Goal: Task Accomplishment & Management: Complete application form

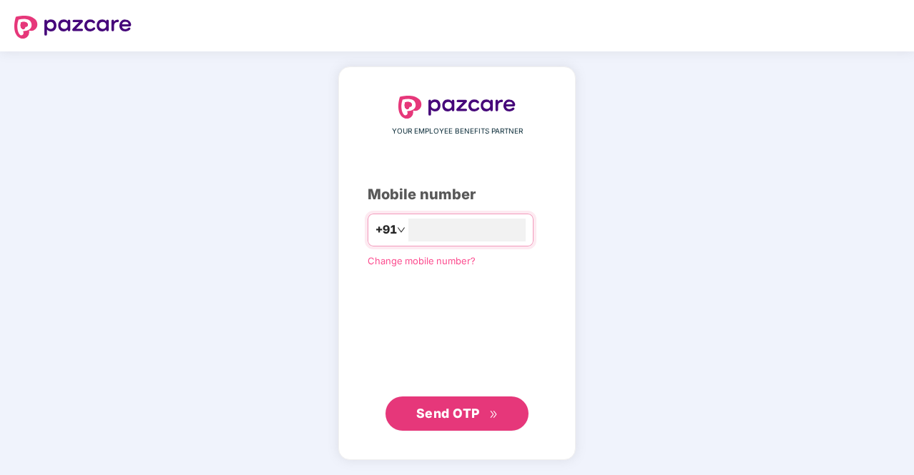
type input "**********"
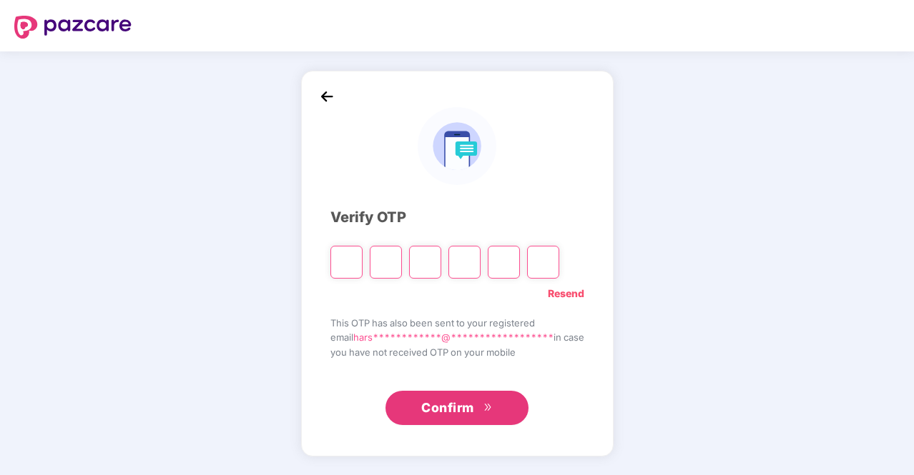
type input "*"
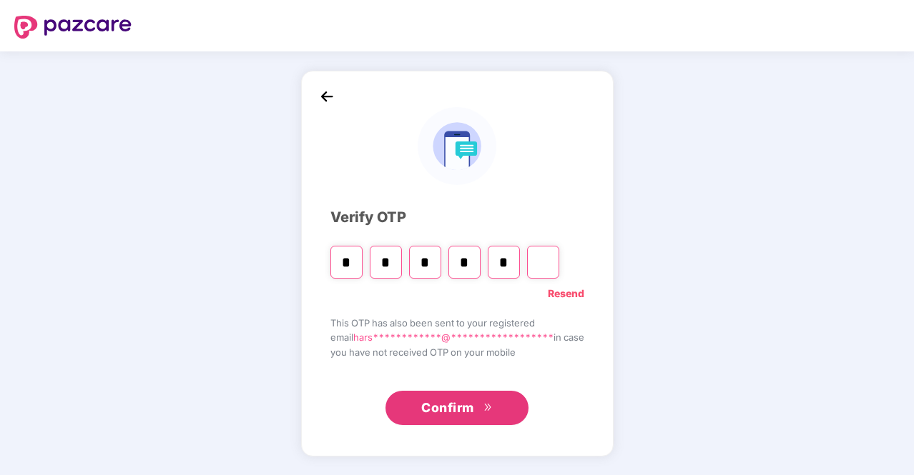
type input "*"
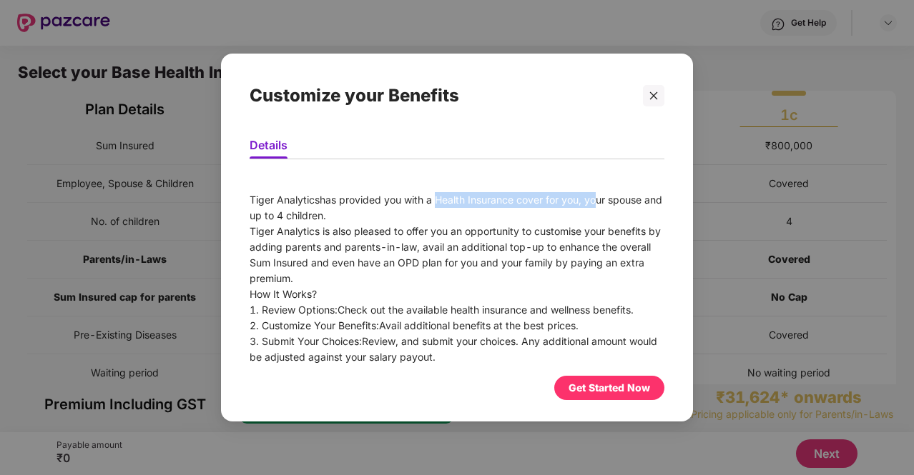
drag, startPoint x: 433, startPoint y: 195, endPoint x: 593, endPoint y: 203, distance: 160.3
click at [593, 203] on div "Tiger Analytics has provided you with a Health Insurance cover for you, your sp…" at bounding box center [457, 207] width 415 height 31
drag, startPoint x: 599, startPoint y: 202, endPoint x: 480, endPoint y: 223, distance: 120.6
click at [480, 223] on div "Tiger Analytics has provided you with a Health Insurance cover for you, your sp…" at bounding box center [457, 207] width 415 height 31
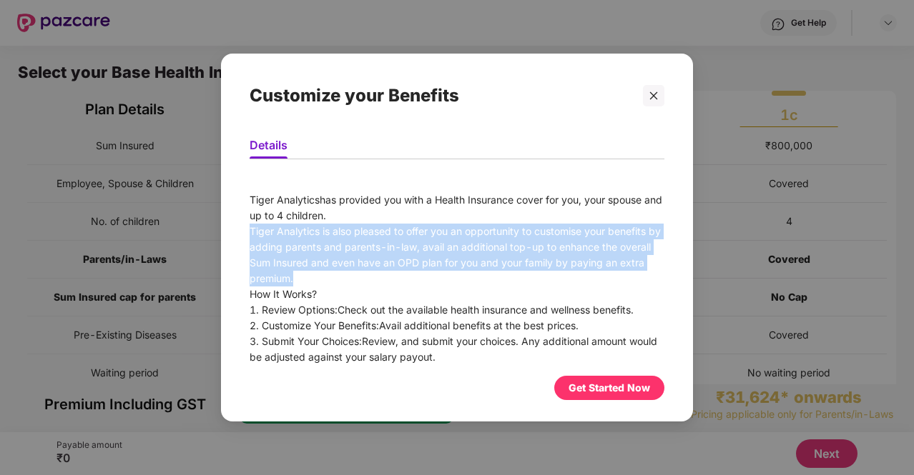
drag, startPoint x: 247, startPoint y: 232, endPoint x: 405, endPoint y: 274, distance: 163.4
click at [405, 274] on div "Details Tiger Analytics has provided you with a Health Insurance cover for you,…" at bounding box center [457, 266] width 472 height 284
click at [405, 274] on div "Tiger Analytics is also pleased to offer you an opportunity to customise your b…" at bounding box center [457, 255] width 415 height 63
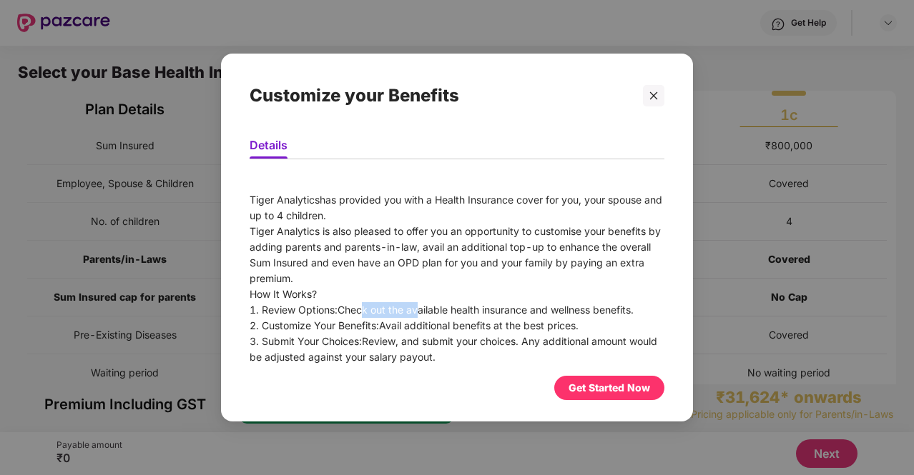
drag, startPoint x: 380, startPoint y: 309, endPoint x: 420, endPoint y: 307, distance: 40.1
click at [418, 308] on div "1. Review Options: Check out the available health insurance and wellness benefi…" at bounding box center [457, 310] width 415 height 16
click at [491, 321] on div "2. Customize Your Benefits: Avail additional benefits at the best prices." at bounding box center [457, 326] width 415 height 16
click at [591, 391] on div "Get Started Now" at bounding box center [609, 388] width 82 height 16
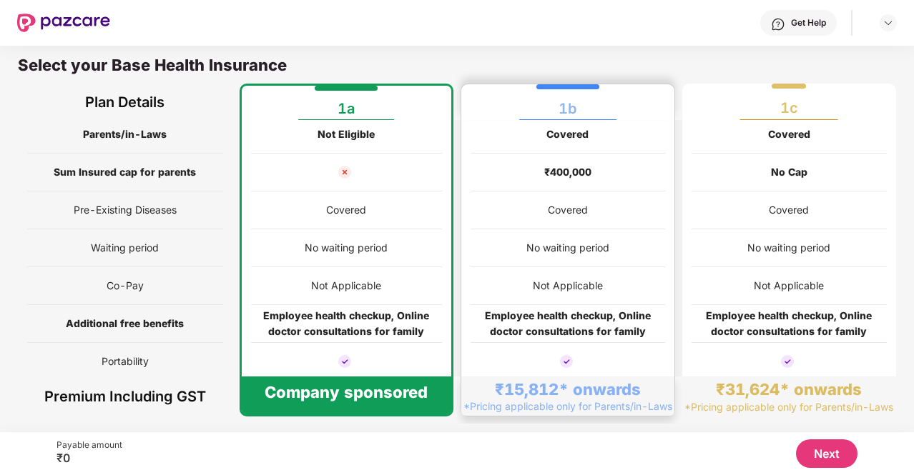
scroll to position [157, 0]
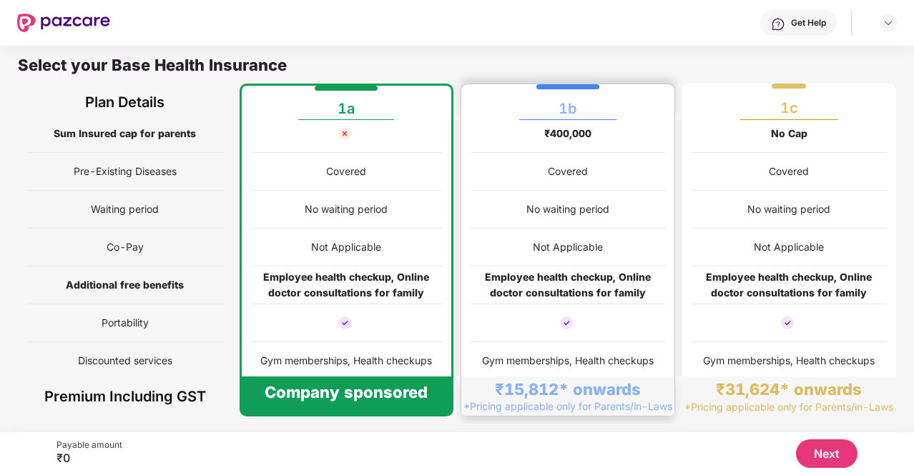
click at [567, 282] on div "Employee health checkup, Online doctor consultations for family" at bounding box center [567, 285] width 194 height 31
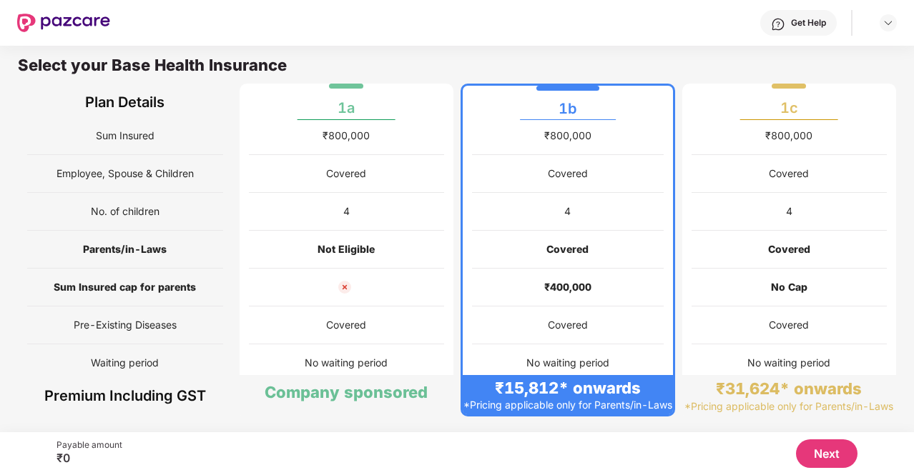
scroll to position [0, 0]
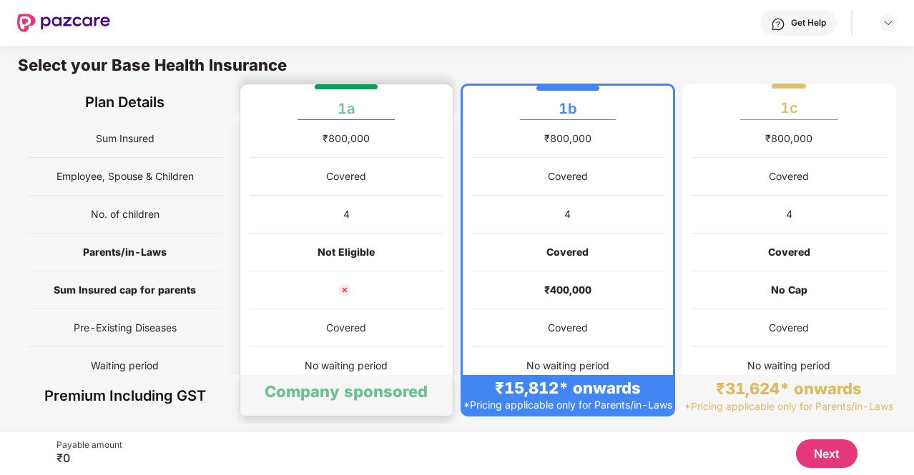
click at [351, 340] on div "Covered" at bounding box center [347, 329] width 194 height 38
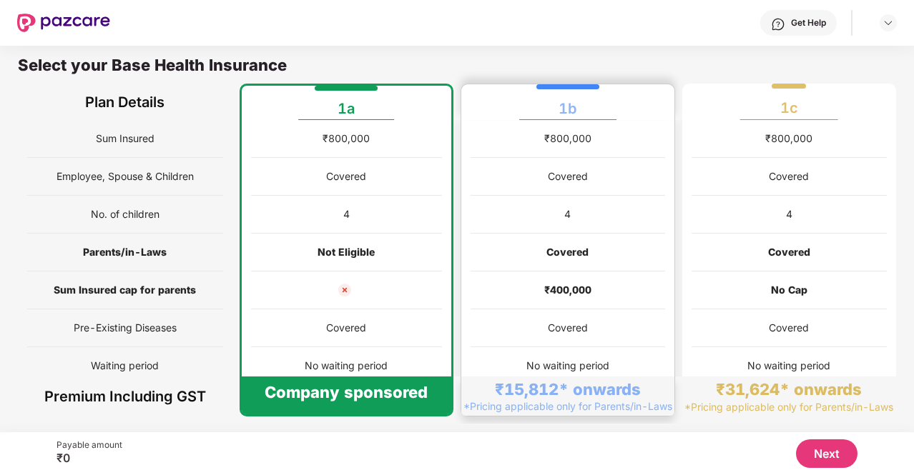
click at [533, 305] on div "₹400,000" at bounding box center [567, 291] width 194 height 38
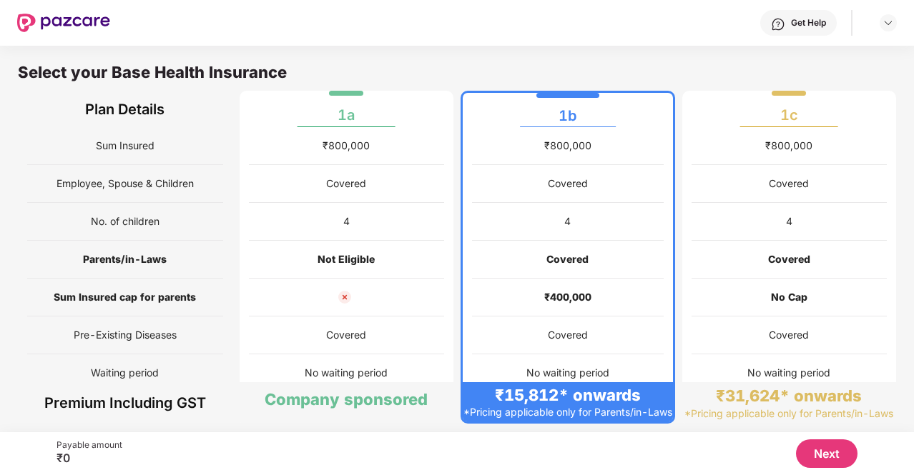
click at [826, 447] on button "Next" at bounding box center [826, 454] width 61 height 29
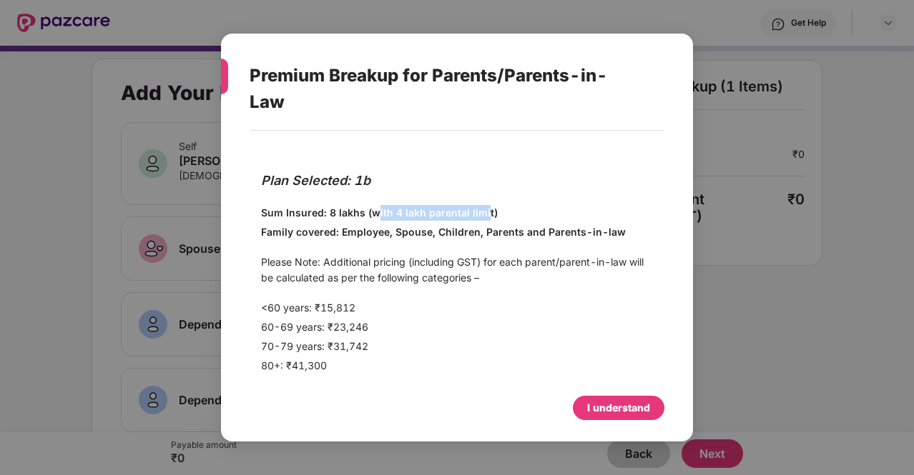
drag, startPoint x: 373, startPoint y: 213, endPoint x: 483, endPoint y: 209, distance: 110.2
click at [483, 209] on p "Sum Insured: 8 lakhs (with 4 lakh parental limit)" at bounding box center [457, 213] width 392 height 16
click at [486, 227] on p "Family covered: Employee, Spouse, Children, Parents and Parents-in-law" at bounding box center [457, 232] width 392 height 16
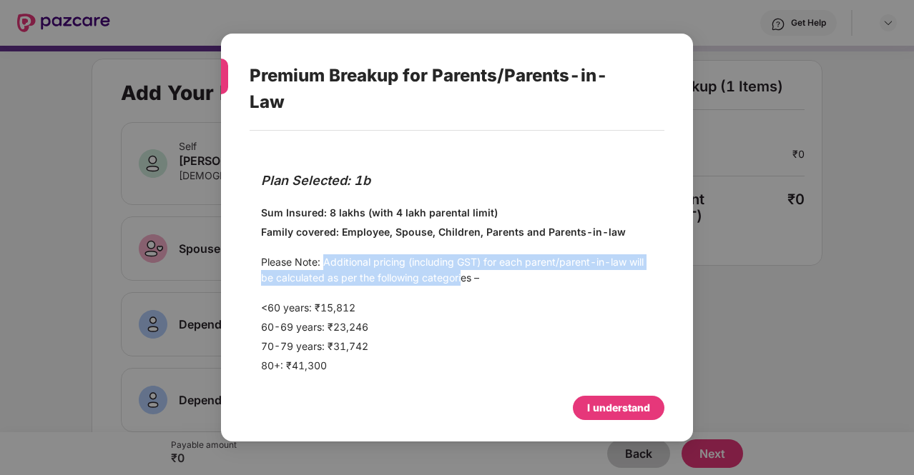
drag, startPoint x: 325, startPoint y: 260, endPoint x: 463, endPoint y: 271, distance: 138.4
click at [463, 271] on p "Please Note: Additional pricing (including GST) for each parent/parent-in-law w…" at bounding box center [457, 270] width 392 height 31
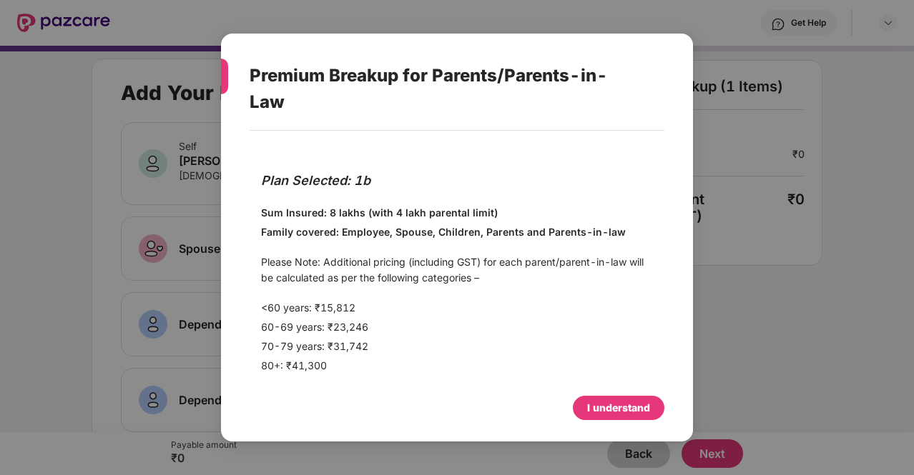
click at [360, 297] on div "Plan Selected: 1b Sum Insured: 8 lakhs (with 4 lakh parental limit) Family cove…" at bounding box center [457, 274] width 415 height 230
drag, startPoint x: 325, startPoint y: 328, endPoint x: 368, endPoint y: 328, distance: 43.6
click at [368, 328] on p "60-69 years: ₹23,246" at bounding box center [457, 328] width 392 height 16
click at [359, 336] on div "Plan Selected: 1b Sum Insured: 8 lakhs (with 4 lakh parental limit) Family cove…" at bounding box center [457, 274] width 415 height 230
drag, startPoint x: 319, startPoint y: 313, endPoint x: 364, endPoint y: 321, distance: 45.7
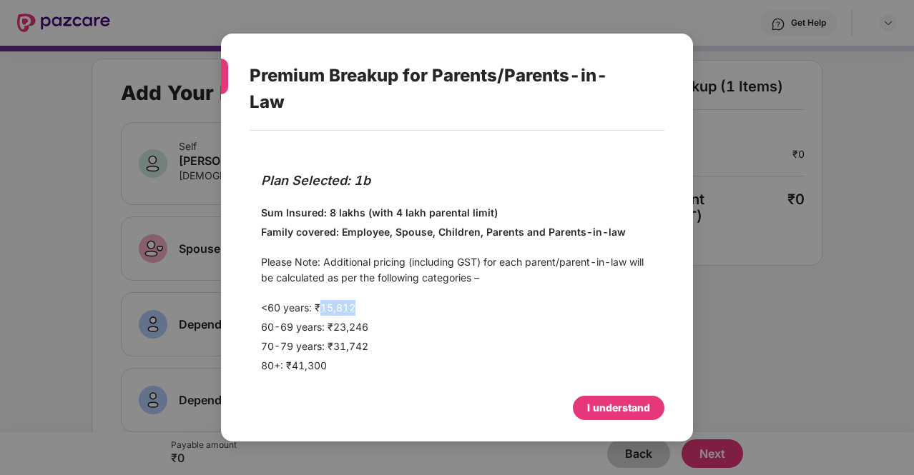
click at [360, 313] on p "<60 years: ₹15,812" at bounding box center [457, 308] width 392 height 16
click at [376, 345] on p "70-79 years: ₹31,742" at bounding box center [457, 347] width 392 height 16
drag, startPoint x: 330, startPoint y: 350, endPoint x: 388, endPoint y: 361, distance: 58.3
click at [392, 346] on p "70-79 years: ₹31,742" at bounding box center [457, 347] width 392 height 16
click at [385, 372] on p "80+: ₹41,300" at bounding box center [457, 366] width 392 height 16
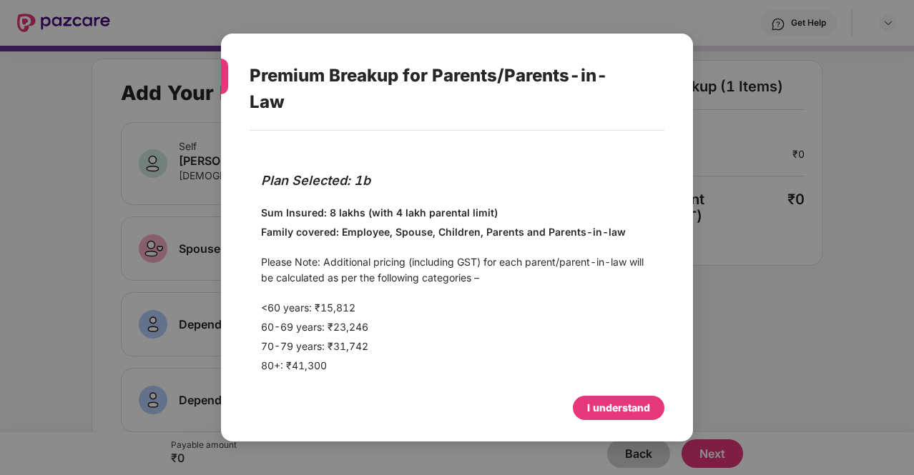
click at [601, 408] on div "I understand" at bounding box center [618, 408] width 63 height 16
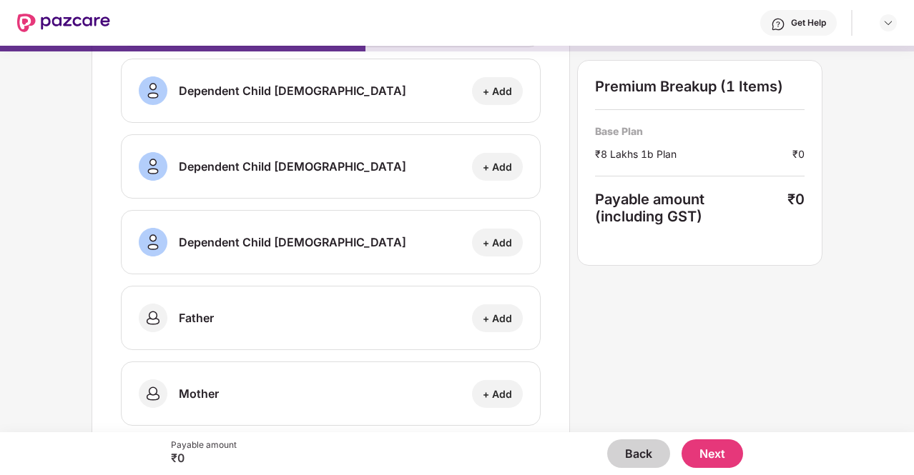
scroll to position [357, 0]
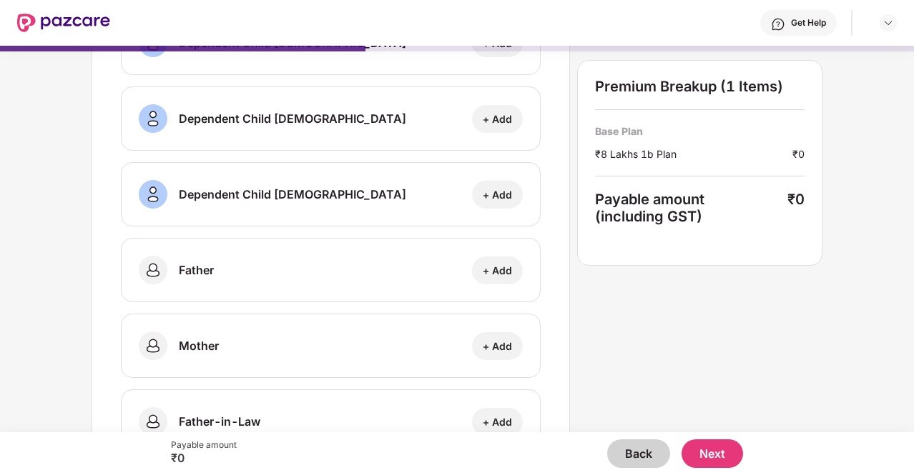
click at [502, 270] on div "+ Add" at bounding box center [497, 271] width 29 height 14
select select "****"
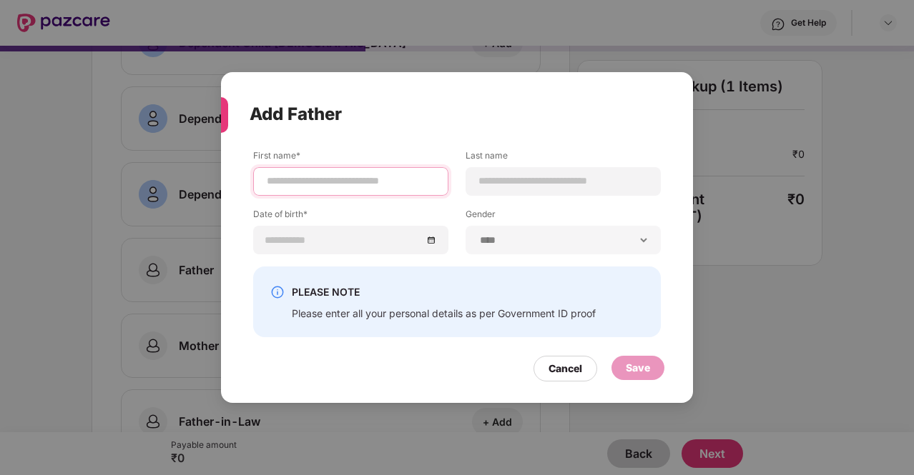
click at [375, 188] on input at bounding box center [350, 181] width 171 height 15
click at [375, 188] on input "**********" at bounding box center [350, 181] width 171 height 15
type input "*********"
click at [528, 182] on input at bounding box center [563, 181] width 171 height 15
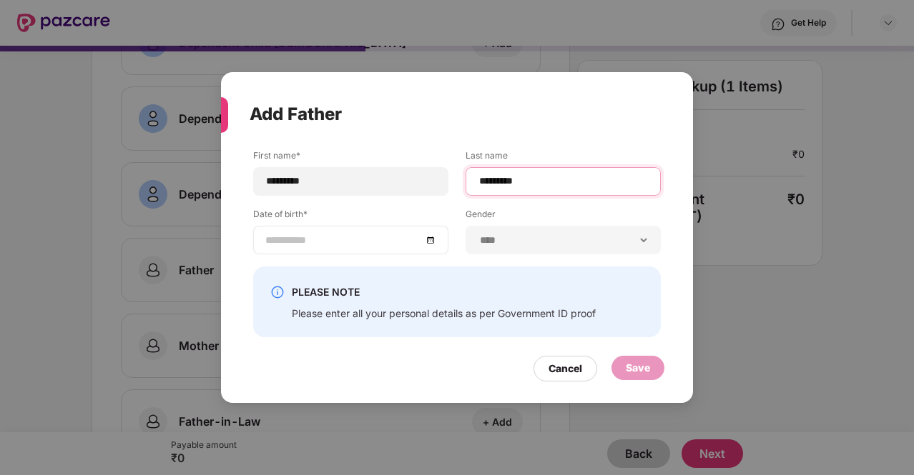
type input "*********"
click at [428, 245] on div at bounding box center [350, 240] width 171 height 16
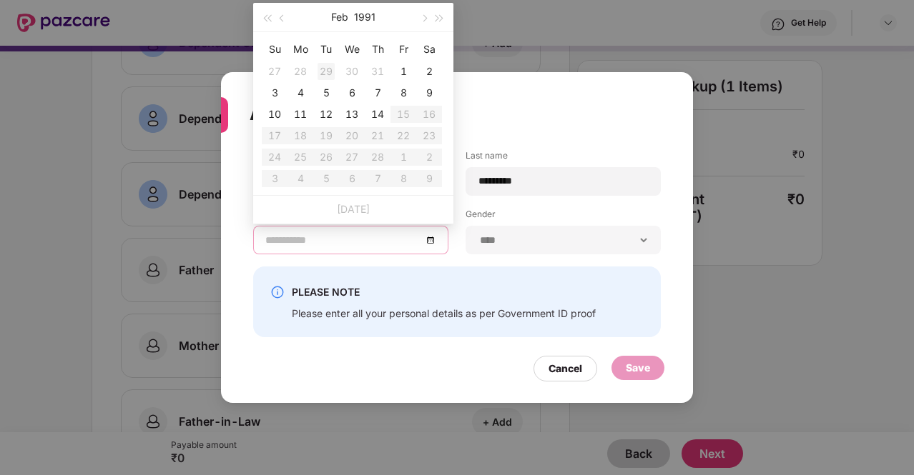
type input "**********"
click at [270, 19] on span "button" at bounding box center [266, 18] width 7 height 7
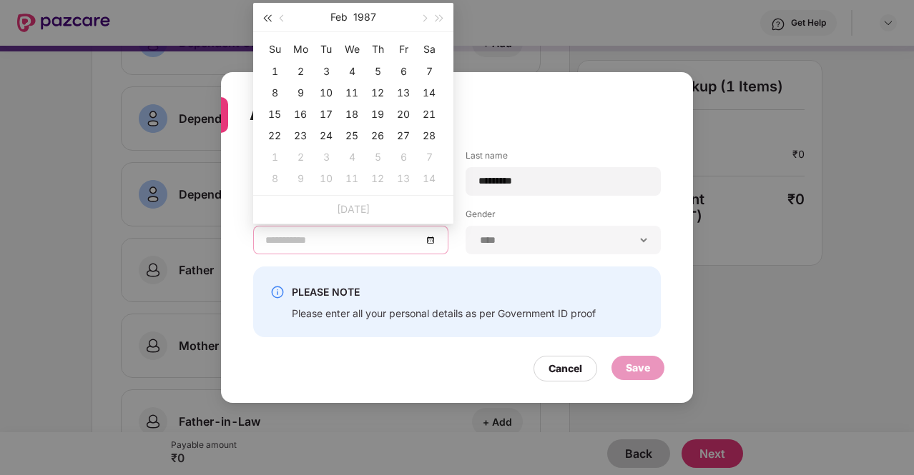
click at [270, 19] on span "button" at bounding box center [266, 18] width 7 height 7
click at [423, 16] on span "button" at bounding box center [423, 18] width 7 height 7
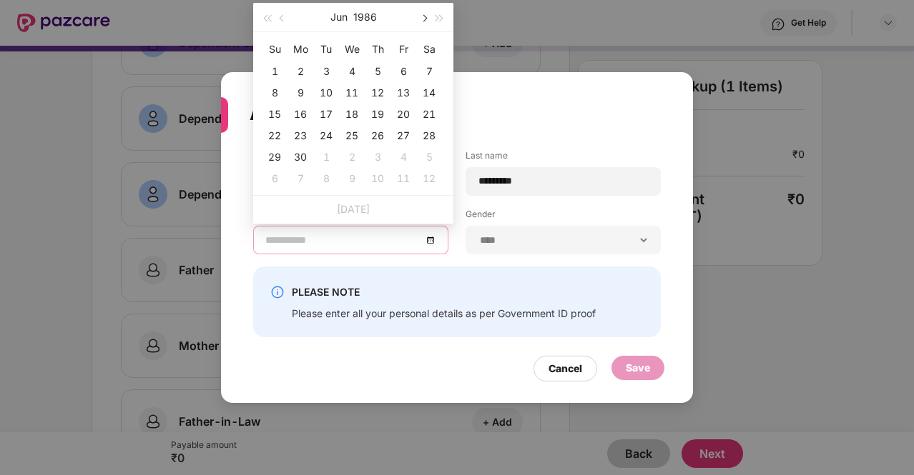
click at [423, 16] on span "button" at bounding box center [423, 18] width 7 height 7
type input "**********"
click at [266, 23] on button "button" at bounding box center [267, 17] width 16 height 29
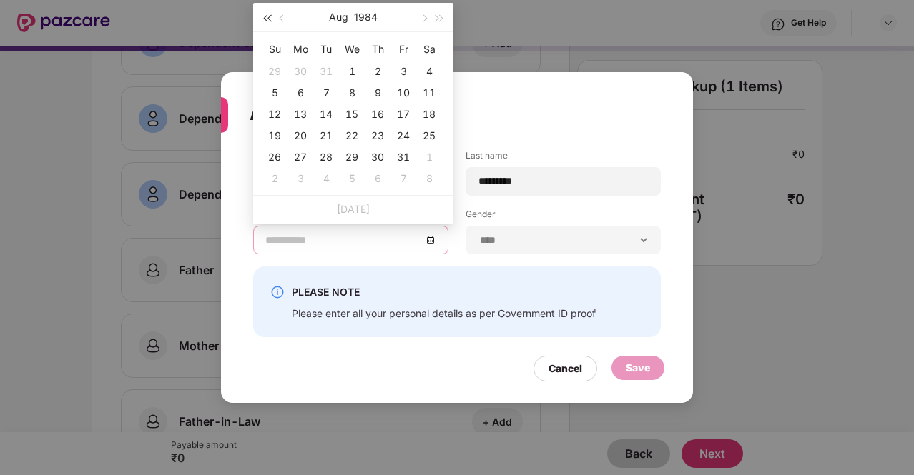
click at [266, 23] on button "button" at bounding box center [267, 17] width 16 height 29
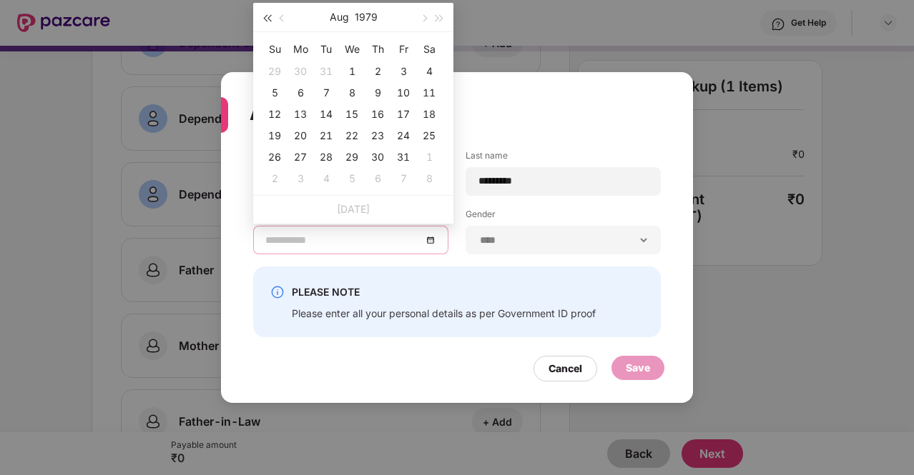
click at [266, 23] on button "button" at bounding box center [267, 17] width 16 height 29
click at [265, 23] on button "button" at bounding box center [267, 17] width 16 height 29
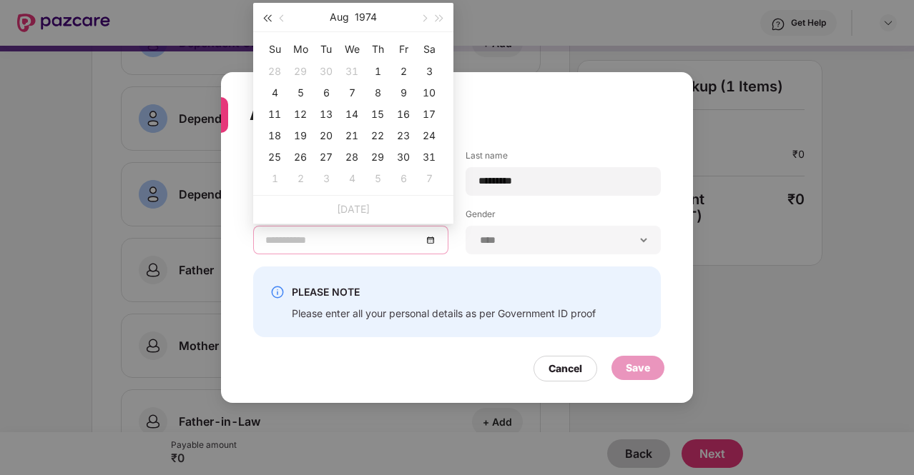
click at [265, 23] on button "button" at bounding box center [267, 17] width 16 height 29
type input "**********"
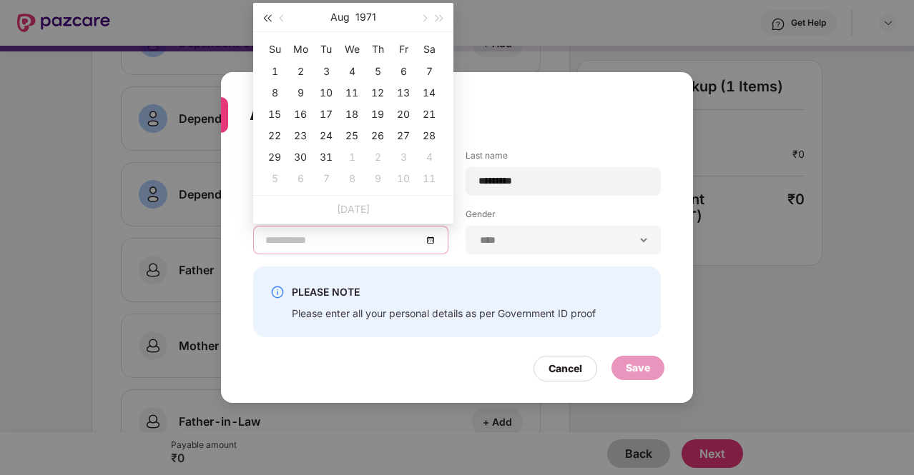
click at [262, 16] on button "button" at bounding box center [267, 17] width 16 height 29
type input "**********"
click at [379, 152] on div "28" at bounding box center [377, 157] width 17 height 17
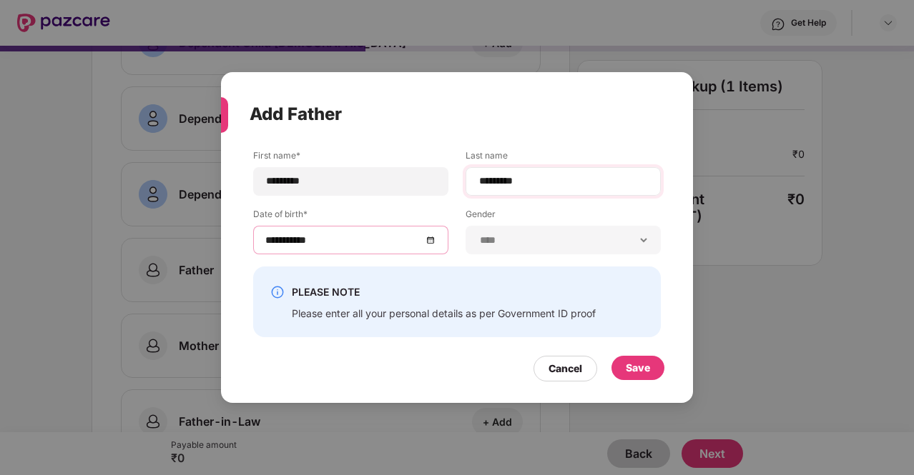
click at [556, 169] on div "*********" at bounding box center [562, 181] width 195 height 29
click at [558, 183] on input "*********" at bounding box center [563, 181] width 171 height 15
type input "*"
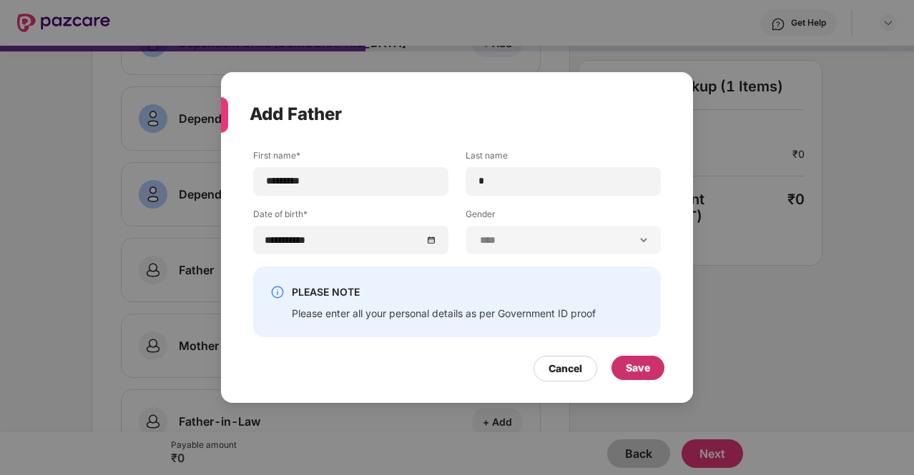
click at [653, 365] on div "Save" at bounding box center [637, 368] width 53 height 24
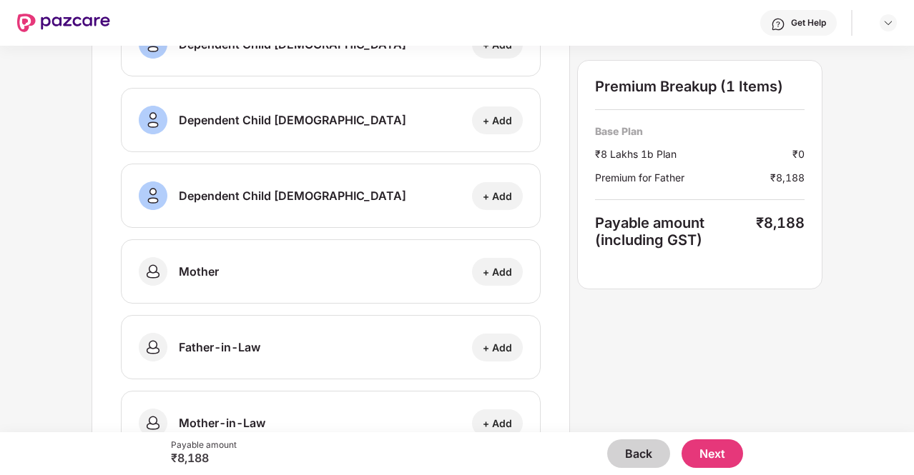
click at [490, 258] on div "+ Add" at bounding box center [497, 272] width 51 height 28
select select "******"
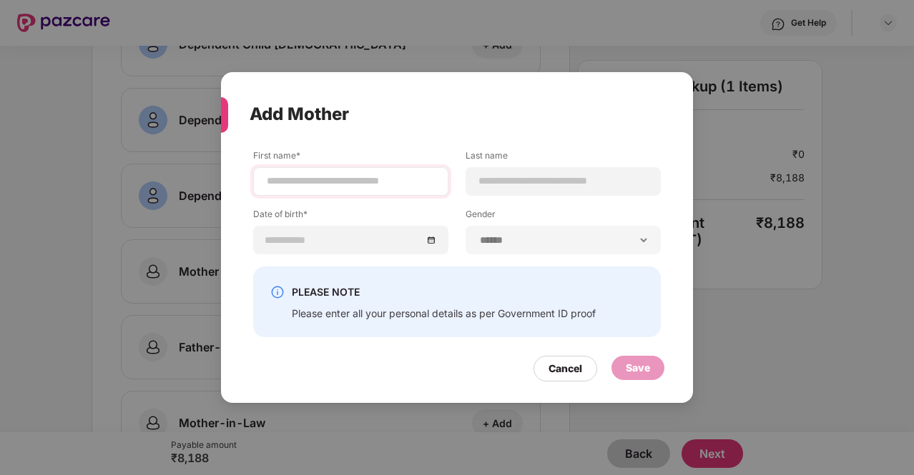
click at [436, 191] on div at bounding box center [350, 181] width 195 height 29
click at [413, 192] on div at bounding box center [350, 181] width 195 height 29
click at [399, 174] on input at bounding box center [350, 181] width 171 height 15
type input "**********"
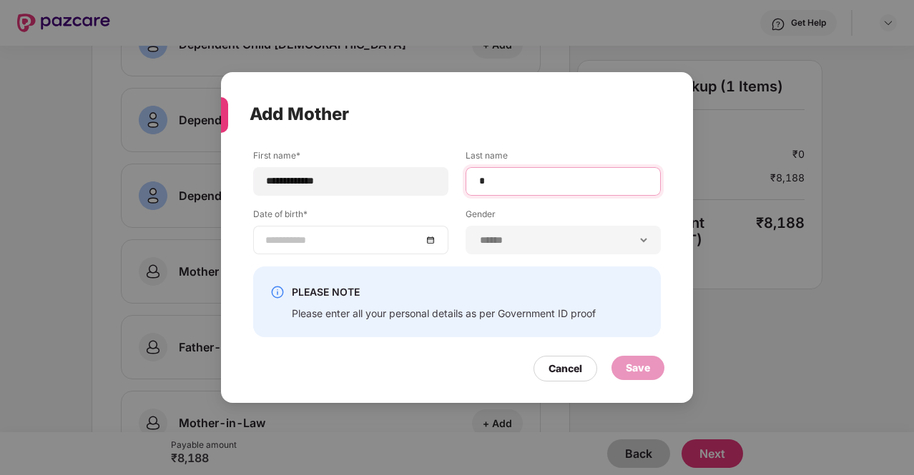
type input "*"
click at [432, 237] on div at bounding box center [350, 240] width 171 height 16
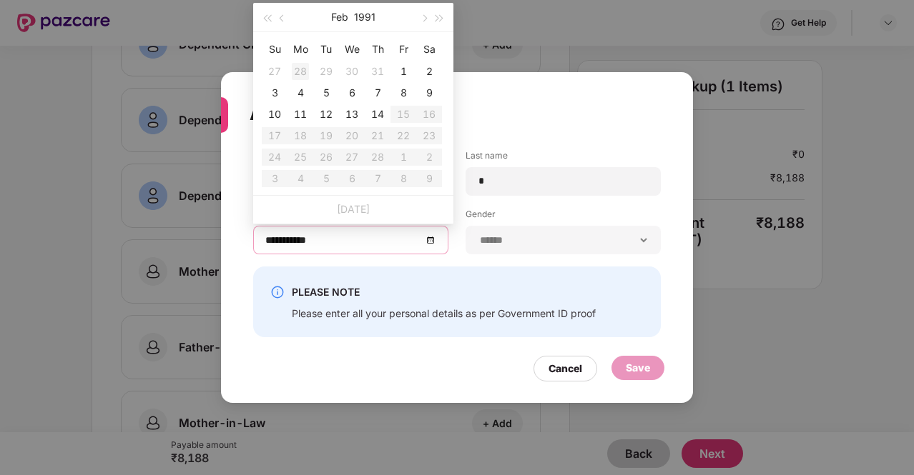
type input "**********"
click at [270, 15] on span "button" at bounding box center [266, 18] width 7 height 7
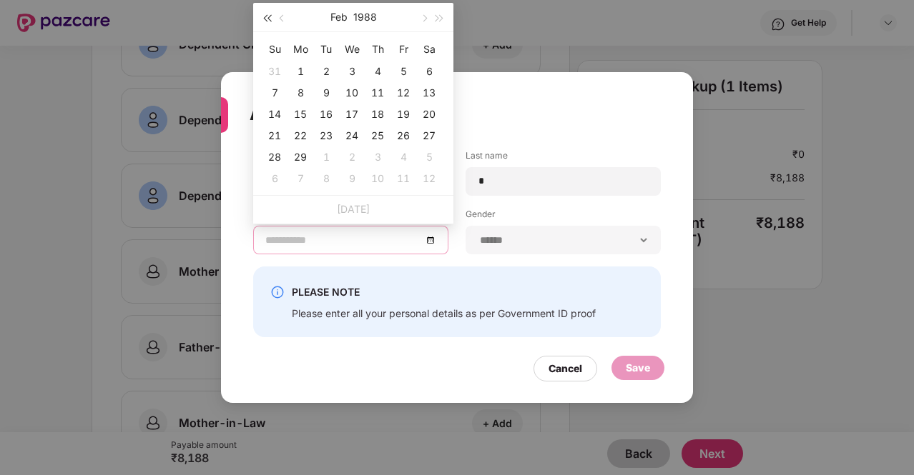
click at [270, 15] on span "button" at bounding box center [266, 18] width 7 height 7
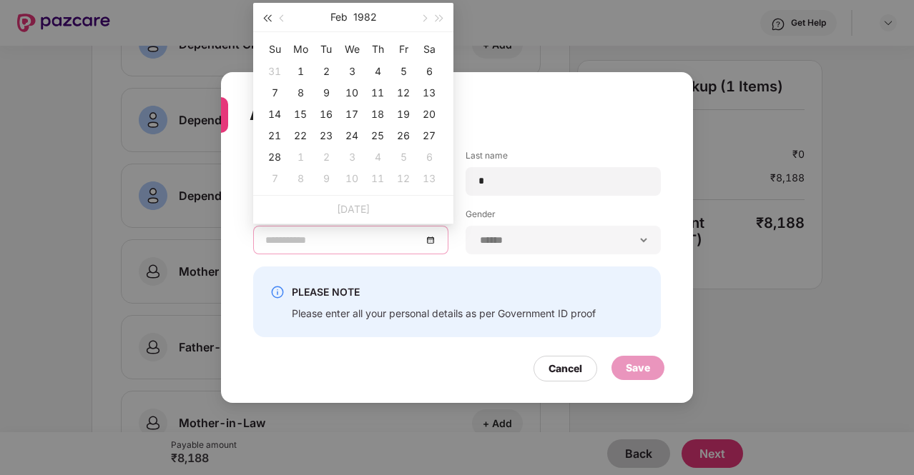
click at [270, 15] on span "button" at bounding box center [266, 18] width 7 height 7
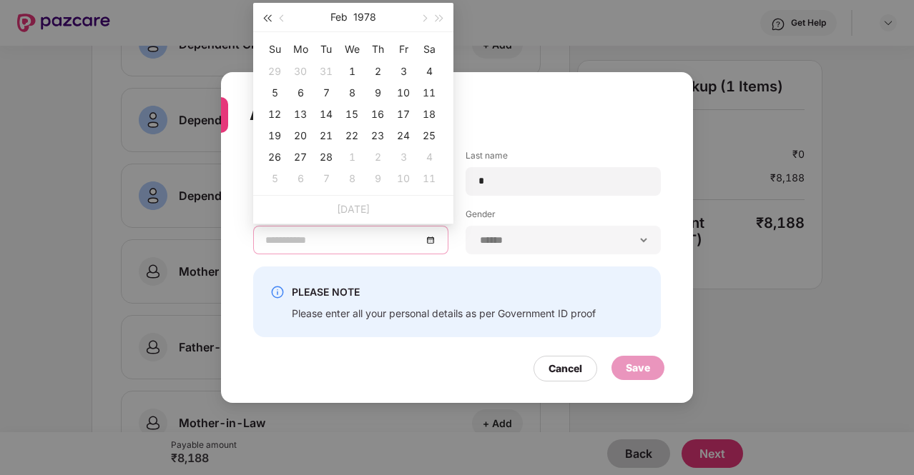
click at [270, 15] on span "button" at bounding box center [266, 18] width 7 height 7
click at [436, 14] on button "button" at bounding box center [440, 17] width 16 height 29
click at [423, 16] on span "button" at bounding box center [423, 18] width 7 height 7
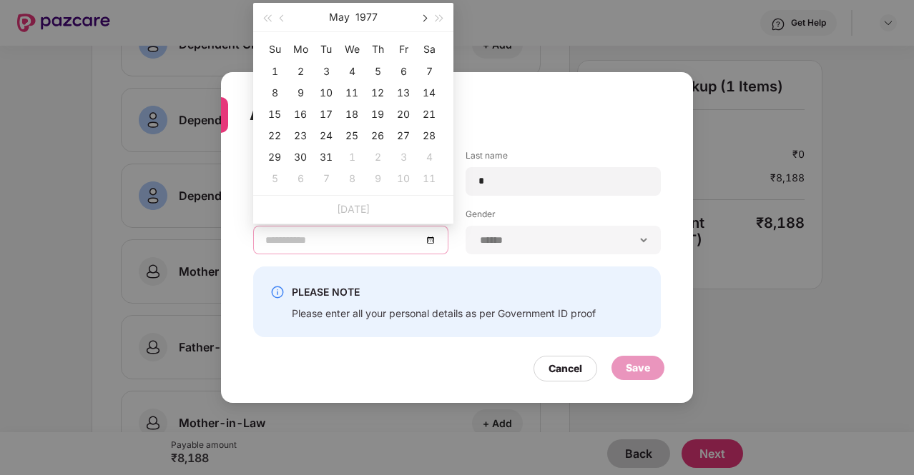
click at [423, 16] on span "button" at bounding box center [423, 18] width 7 height 7
type input "**********"
click at [382, 91] on div "7" at bounding box center [377, 92] width 17 height 17
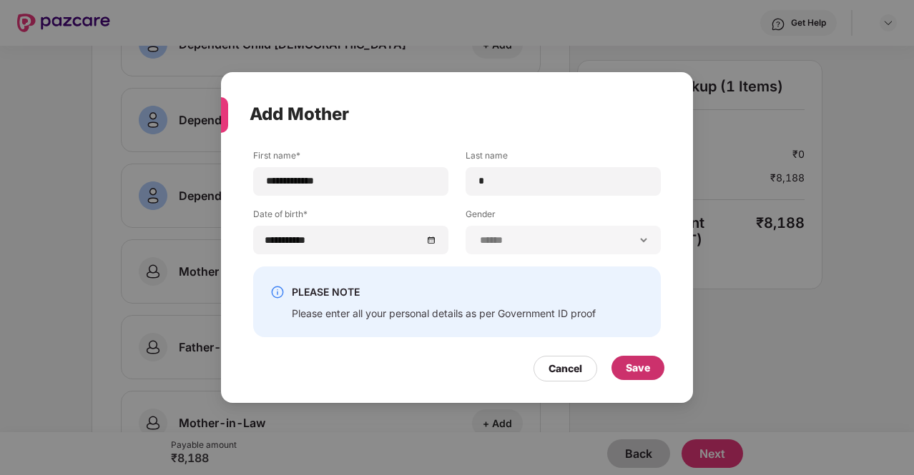
click at [639, 365] on div "Save" at bounding box center [638, 368] width 24 height 16
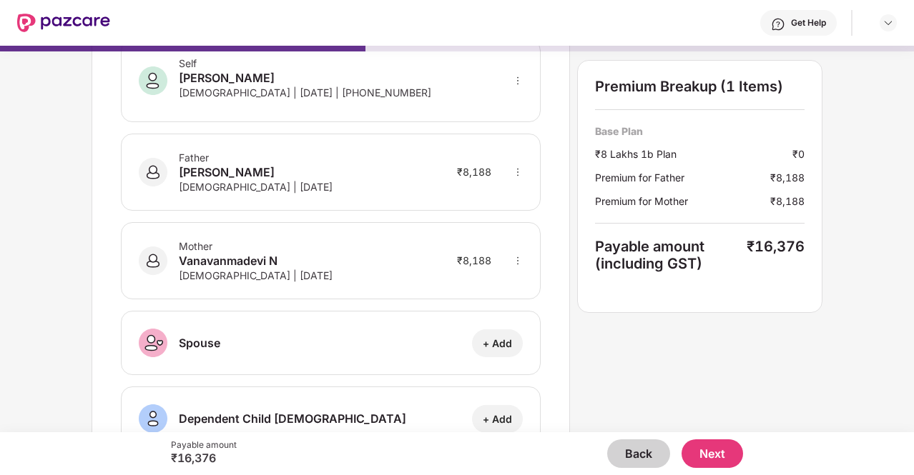
scroll to position [0, 0]
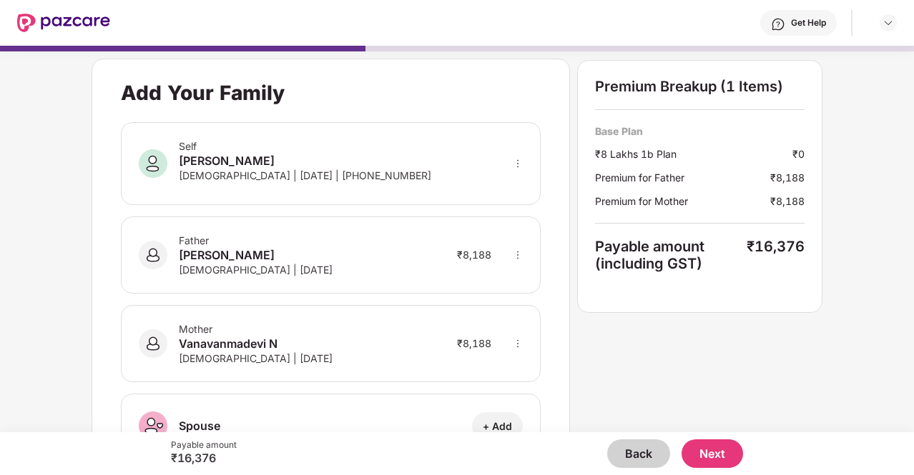
click at [703, 455] on button "Next" at bounding box center [711, 454] width 61 height 29
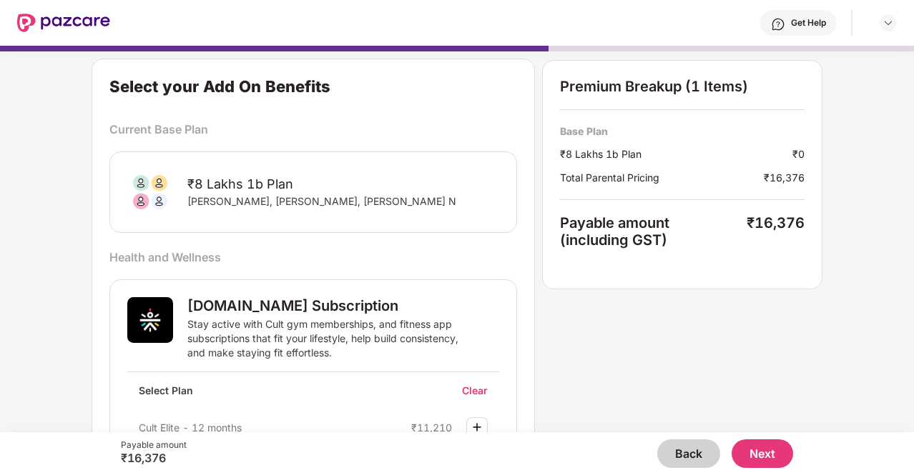
scroll to position [71, 0]
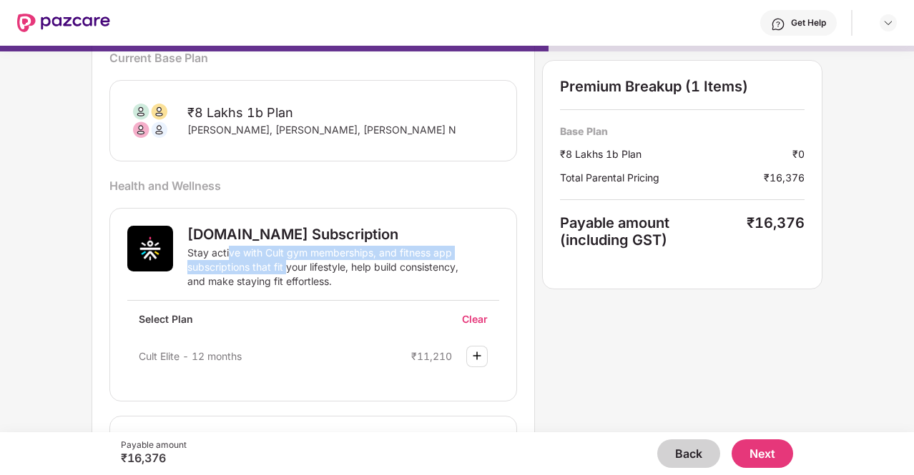
drag, startPoint x: 227, startPoint y: 251, endPoint x: 286, endPoint y: 265, distance: 61.0
click at [286, 265] on div "Stay active with Cult gym memberships, and fitness app subscriptions that fit y…" at bounding box center [328, 267] width 283 height 43
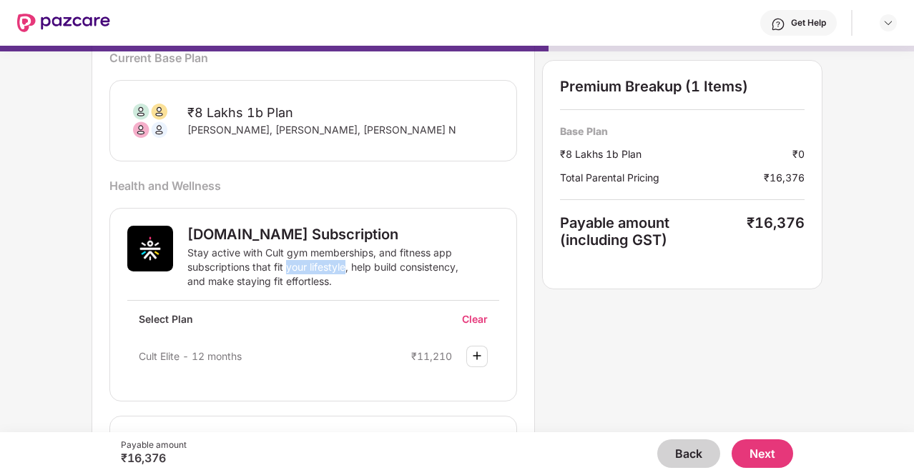
drag, startPoint x: 286, startPoint y: 265, endPoint x: 330, endPoint y: 262, distance: 43.8
click at [330, 262] on div "Stay active with Cult gym memberships, and fitness app subscriptions that fit y…" at bounding box center [328, 267] width 283 height 43
click at [335, 261] on div "Stay active with Cult gym memberships, and fitness app subscriptions that fit y…" at bounding box center [328, 267] width 283 height 43
click at [347, 262] on div "Stay active with Cult gym memberships, and fitness app subscriptions that fit y…" at bounding box center [328, 267] width 283 height 43
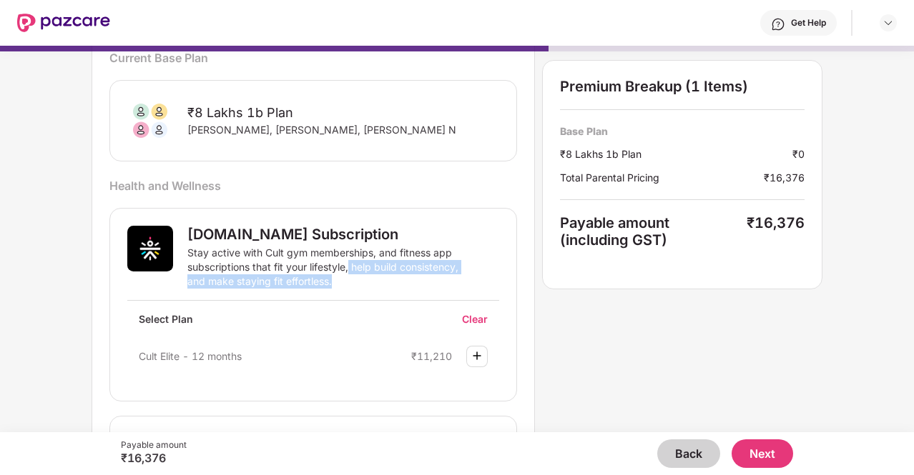
drag, startPoint x: 349, startPoint y: 262, endPoint x: 351, endPoint y: 279, distance: 17.3
click at [351, 279] on div "Stay active with Cult gym memberships, and fitness app subscriptions that fit y…" at bounding box center [328, 267] width 283 height 43
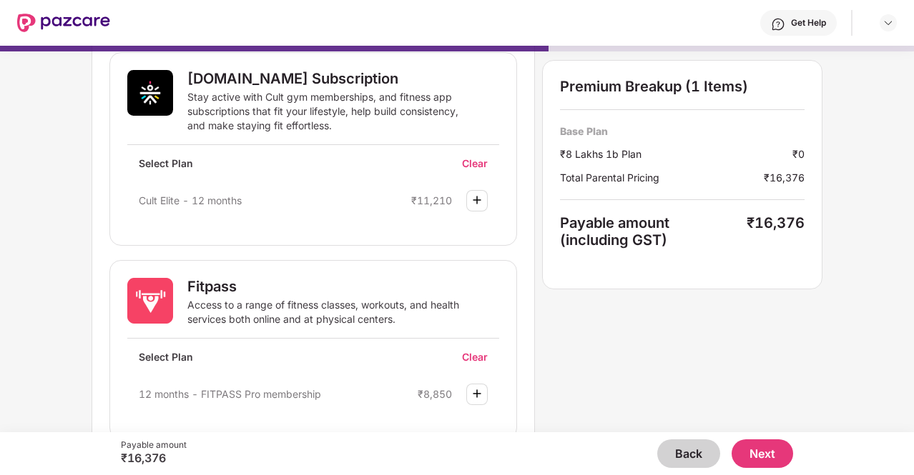
scroll to position [250, 0]
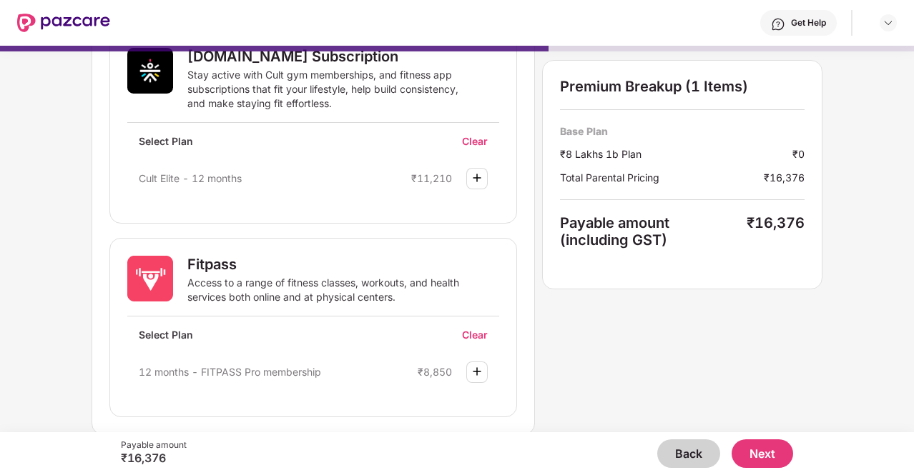
click at [465, 132] on div "[DOMAIN_NAME] Subscription Stay active with Cult gym memberships, and fitness a…" at bounding box center [313, 127] width 408 height 194
click at [465, 141] on div "Clear" at bounding box center [480, 141] width 37 height 14
click at [474, 171] on img at bounding box center [476, 177] width 17 height 17
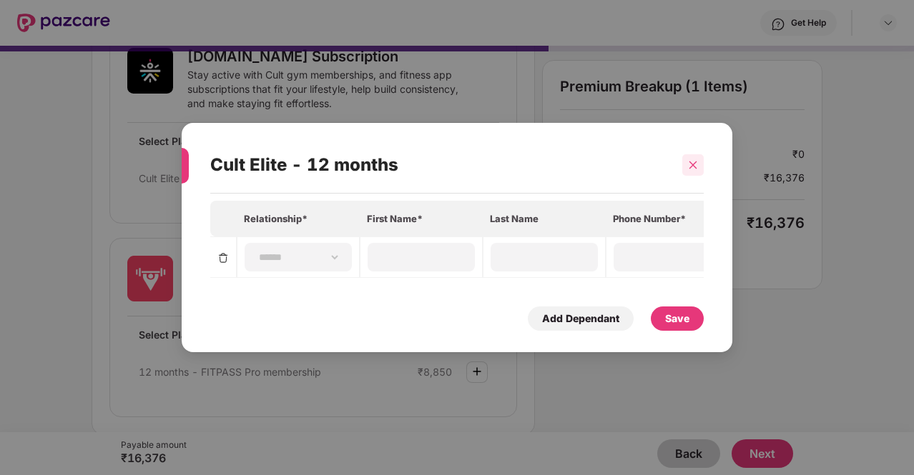
click at [689, 160] on icon "close" at bounding box center [693, 165] width 10 height 10
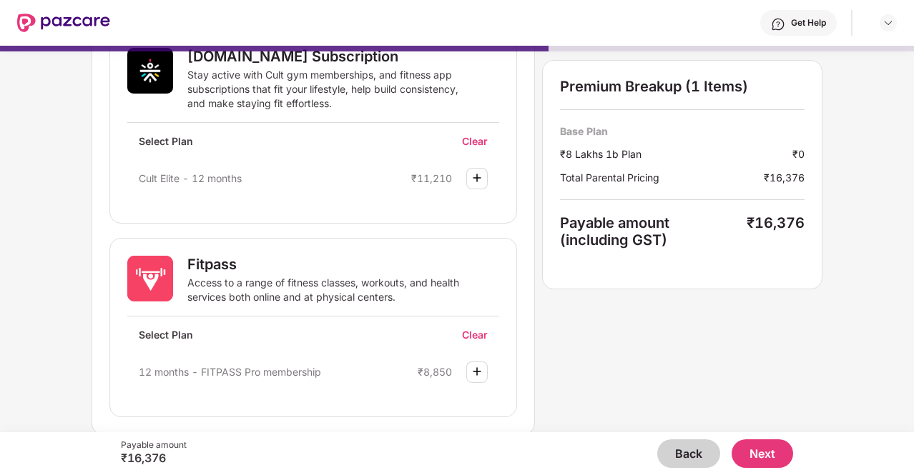
click at [474, 139] on div "Clear" at bounding box center [480, 141] width 37 height 14
click at [390, 159] on div "Cult Elite - 12 months ₹11,210" at bounding box center [313, 178] width 372 height 38
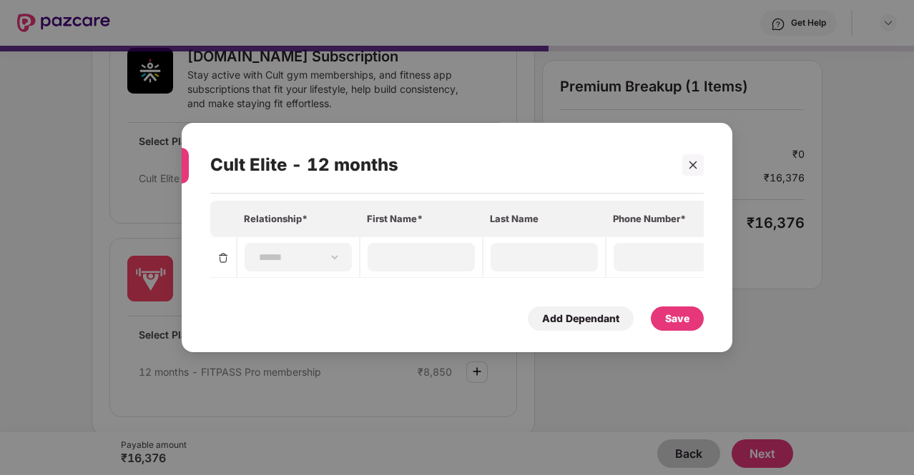
click at [694, 162] on icon "close" at bounding box center [693, 165] width 8 height 8
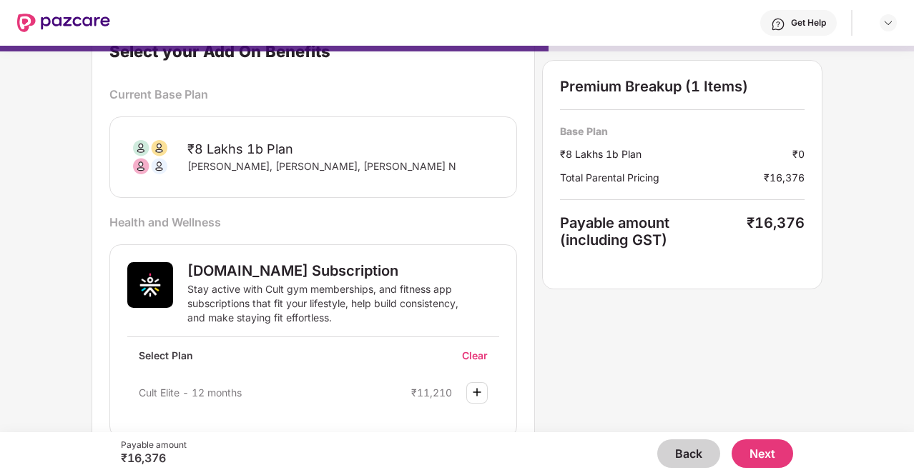
scroll to position [0, 0]
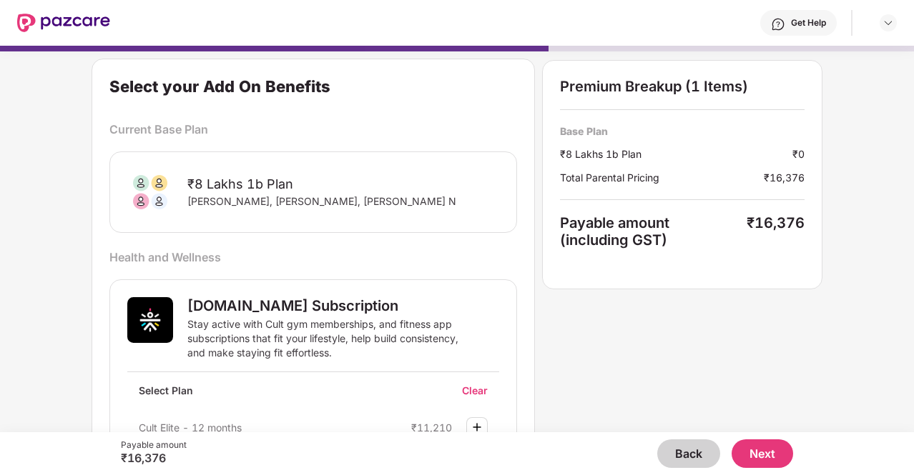
click at [755, 445] on button "Next" at bounding box center [761, 454] width 61 height 29
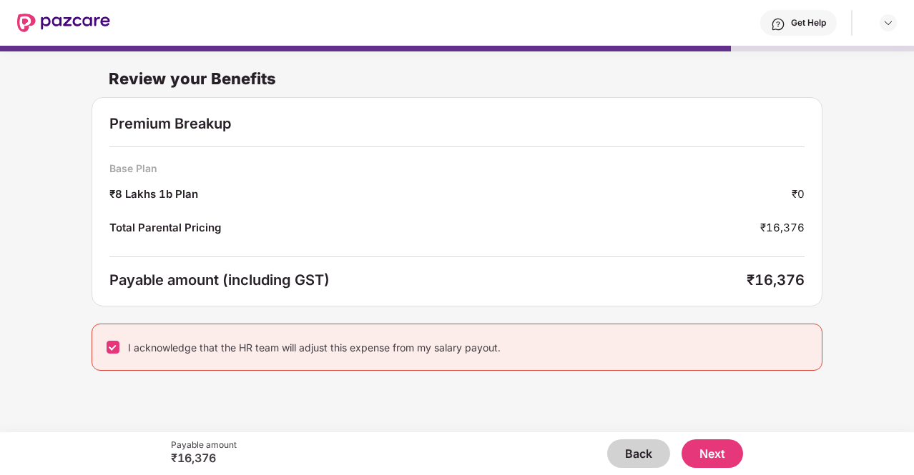
click at [731, 449] on button "Next" at bounding box center [711, 454] width 61 height 29
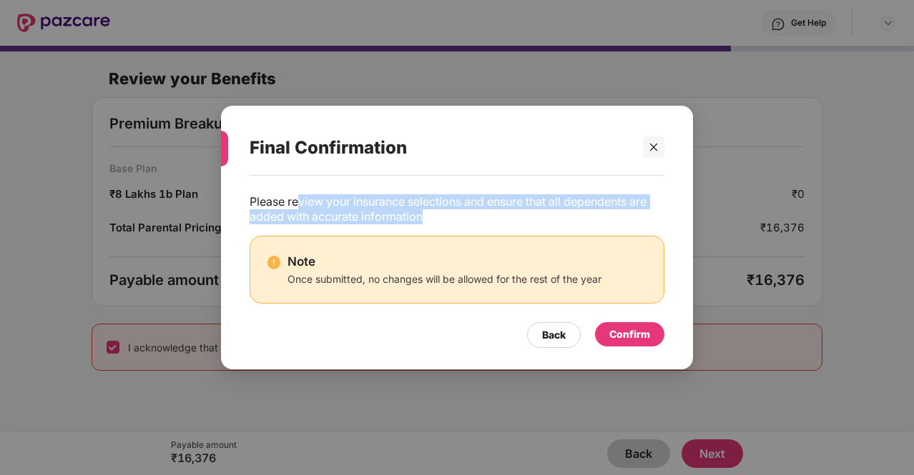
drag, startPoint x: 300, startPoint y: 207, endPoint x: 426, endPoint y: 217, distance: 126.2
click at [426, 217] on div "Please review your insurance selections and ensure that all dependents are adde…" at bounding box center [457, 209] width 415 height 30
click at [452, 218] on div "Please review your insurance selections and ensure that all dependents are adde…" at bounding box center [457, 209] width 415 height 30
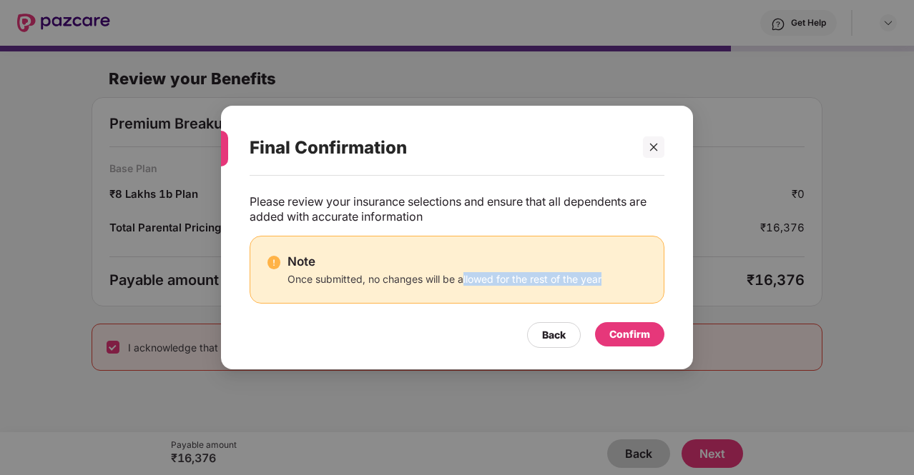
drag, startPoint x: 463, startPoint y: 279, endPoint x: 611, endPoint y: 284, distance: 147.4
click at [608, 284] on div "Note Once submitted, no changes will be allowed for the rest of the year" at bounding box center [456, 270] width 379 height 32
click at [611, 284] on div "Note Once submitted, no changes will be allowed for the rest of the year" at bounding box center [456, 270] width 379 height 32
click at [639, 328] on div "Confirm" at bounding box center [629, 335] width 41 height 16
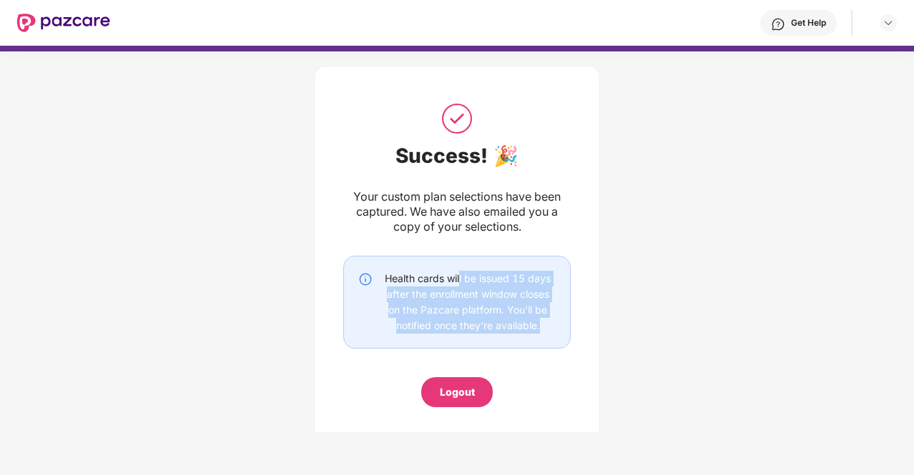
drag, startPoint x: 459, startPoint y: 274, endPoint x: 542, endPoint y: 332, distance: 101.2
click at [542, 332] on div "Health cards will be issued 15 days after the enrollment window closes on the P…" at bounding box center [468, 302] width 176 height 63
click at [541, 340] on div "Health cards will be issued 15 days after the enrollment window closes on the P…" at bounding box center [456, 302] width 227 height 93
drag, startPoint x: 458, startPoint y: 277, endPoint x: 533, endPoint y: 330, distance: 92.8
click at [533, 330] on div "Health cards will be issued 15 days after the enrollment window closes on the P…" at bounding box center [468, 302] width 176 height 63
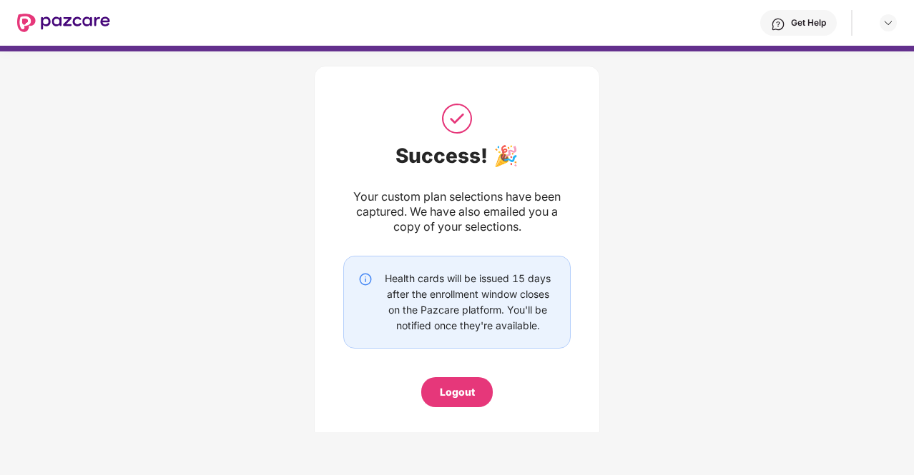
click at [540, 330] on div "Health cards will be issued 15 days after the enrollment window closes on the P…" at bounding box center [468, 302] width 176 height 63
click at [475, 390] on div "Logout" at bounding box center [456, 392] width 71 height 30
